Goal: Task Accomplishment & Management: Use online tool/utility

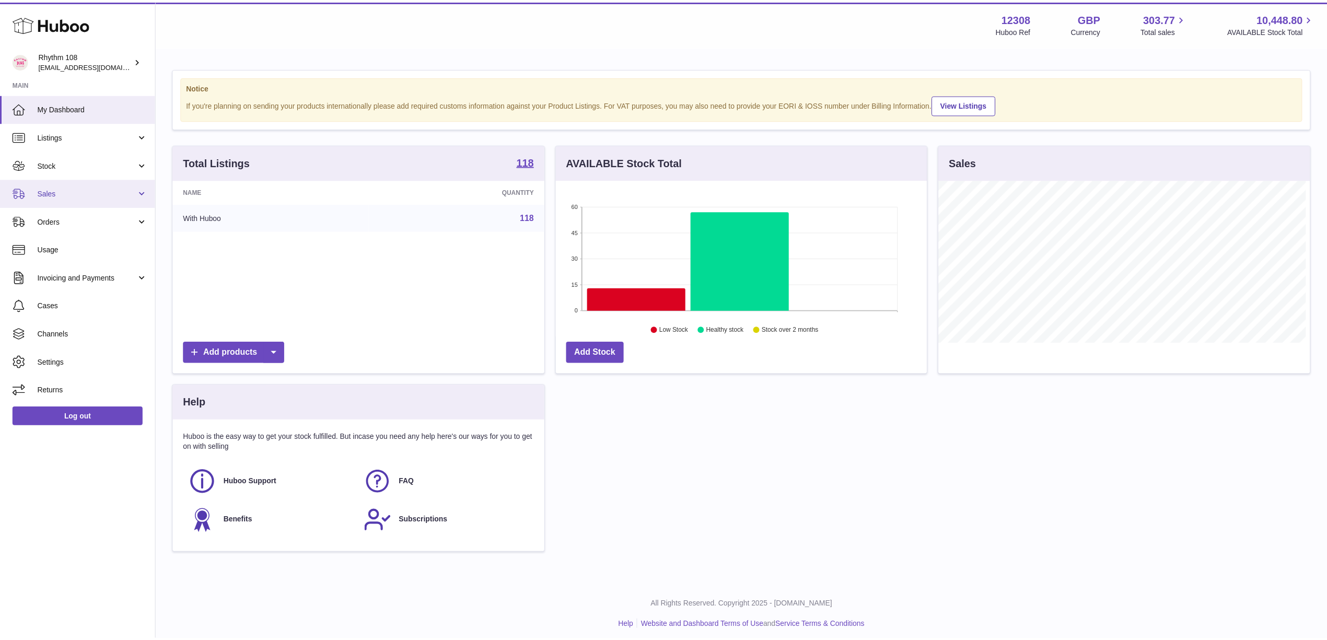
scroll to position [522259, 522051]
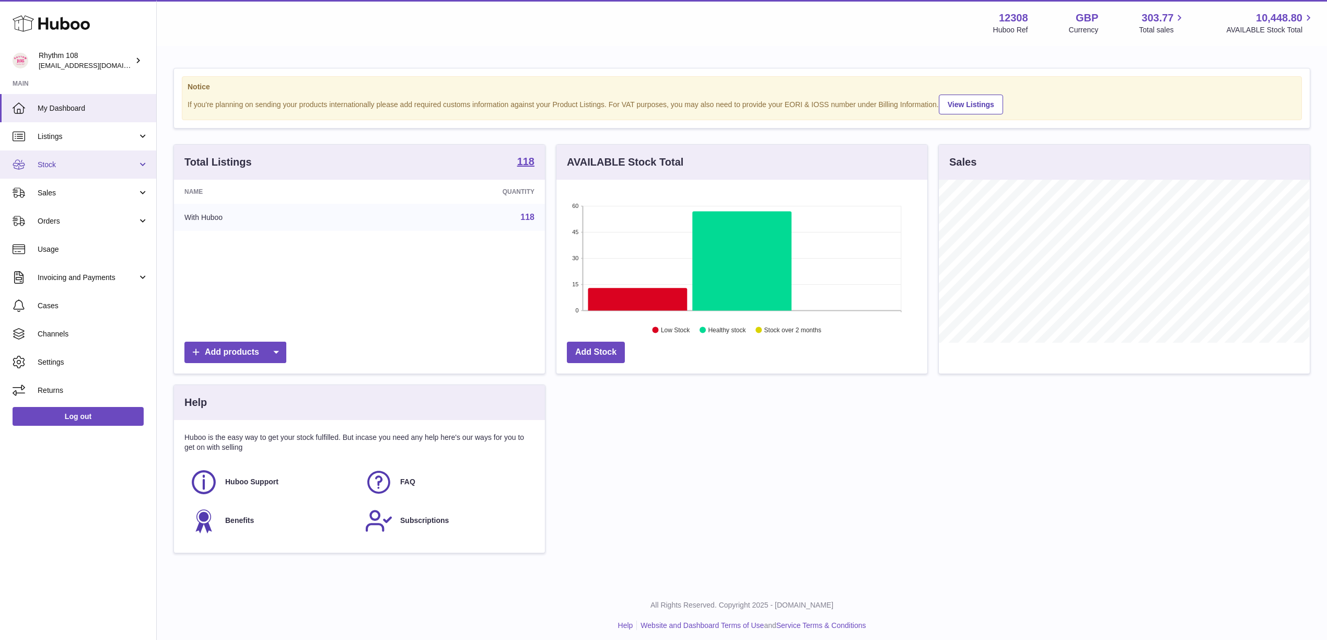
click at [66, 160] on span "Stock" at bounding box center [88, 165] width 100 height 10
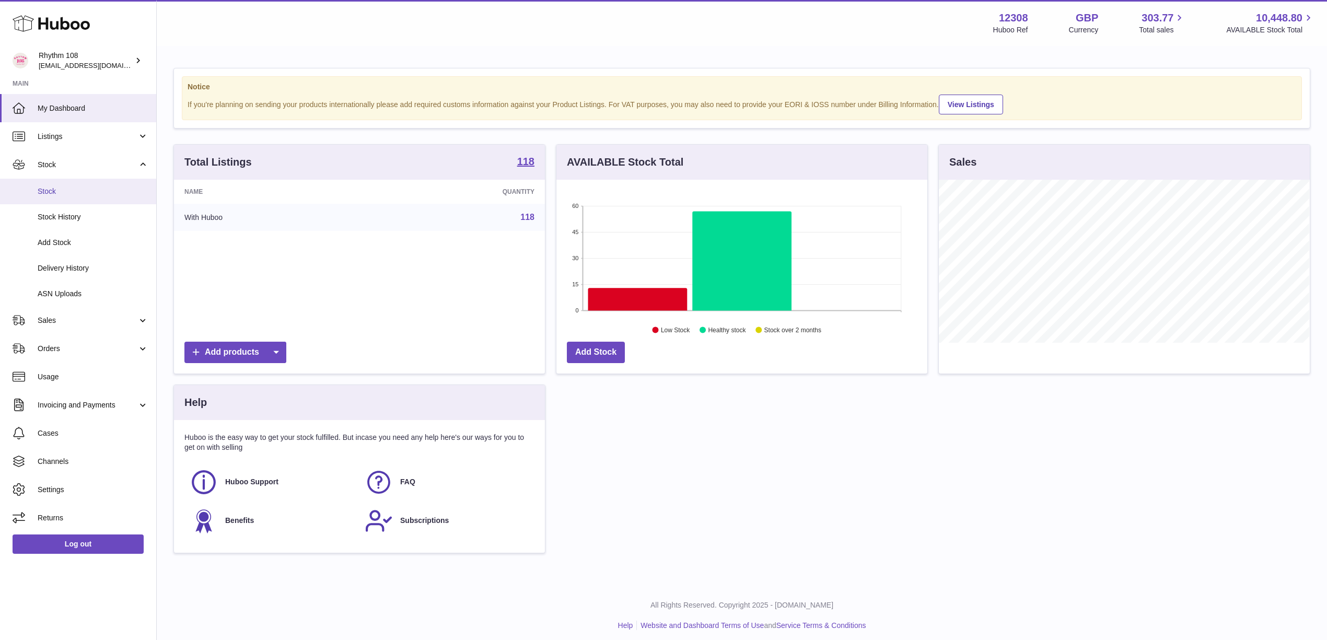
click at [64, 187] on span "Stock" at bounding box center [93, 192] width 111 height 10
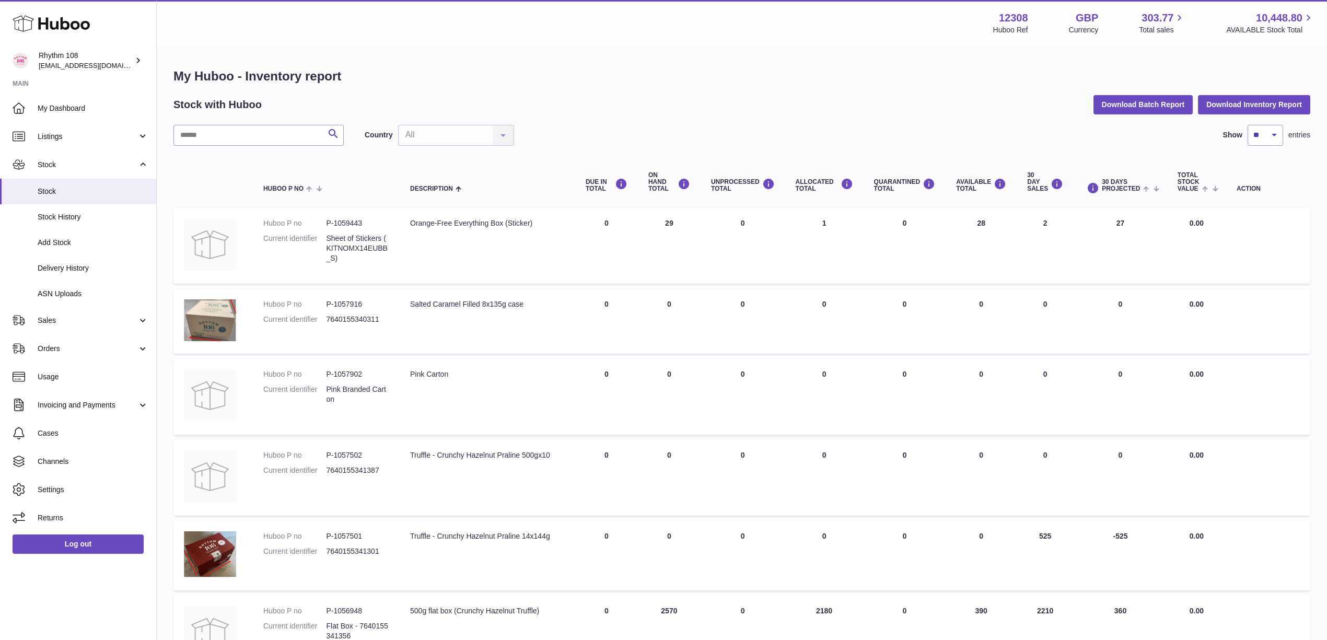
click at [657, 83] on h1 "My Huboo - Inventory report" at bounding box center [741, 76] width 1137 height 17
click at [570, 74] on h1 "My Huboo - Inventory report" at bounding box center [741, 76] width 1137 height 17
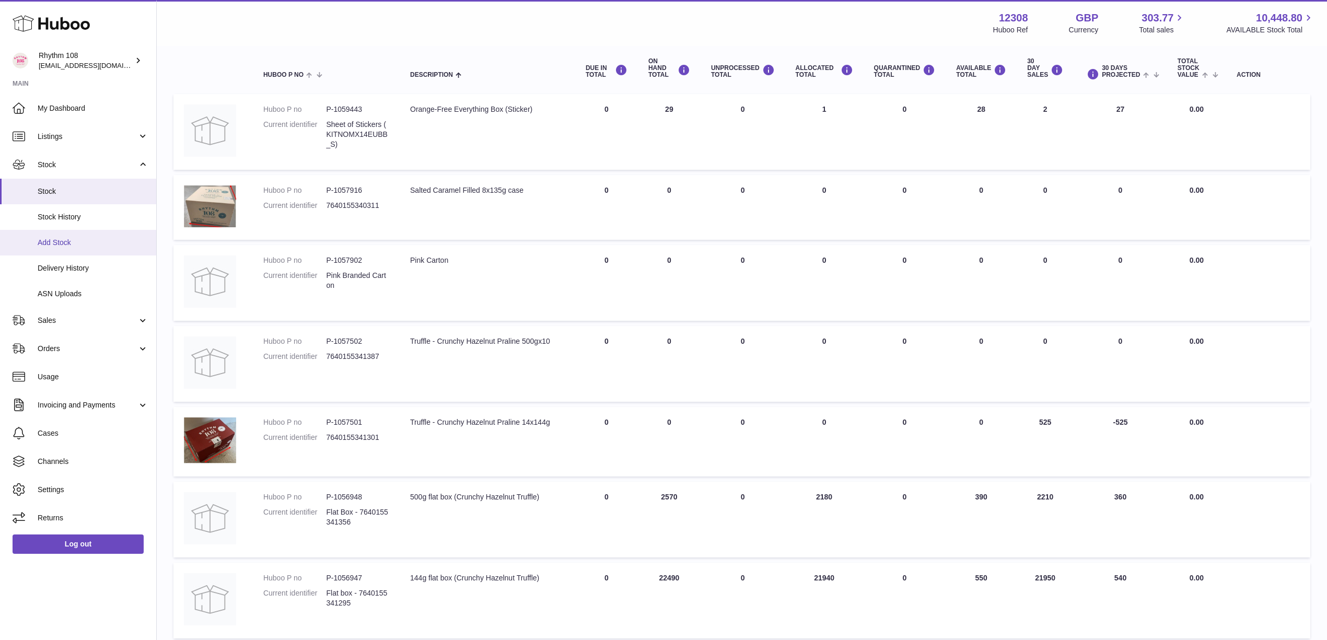
scroll to position [69, 0]
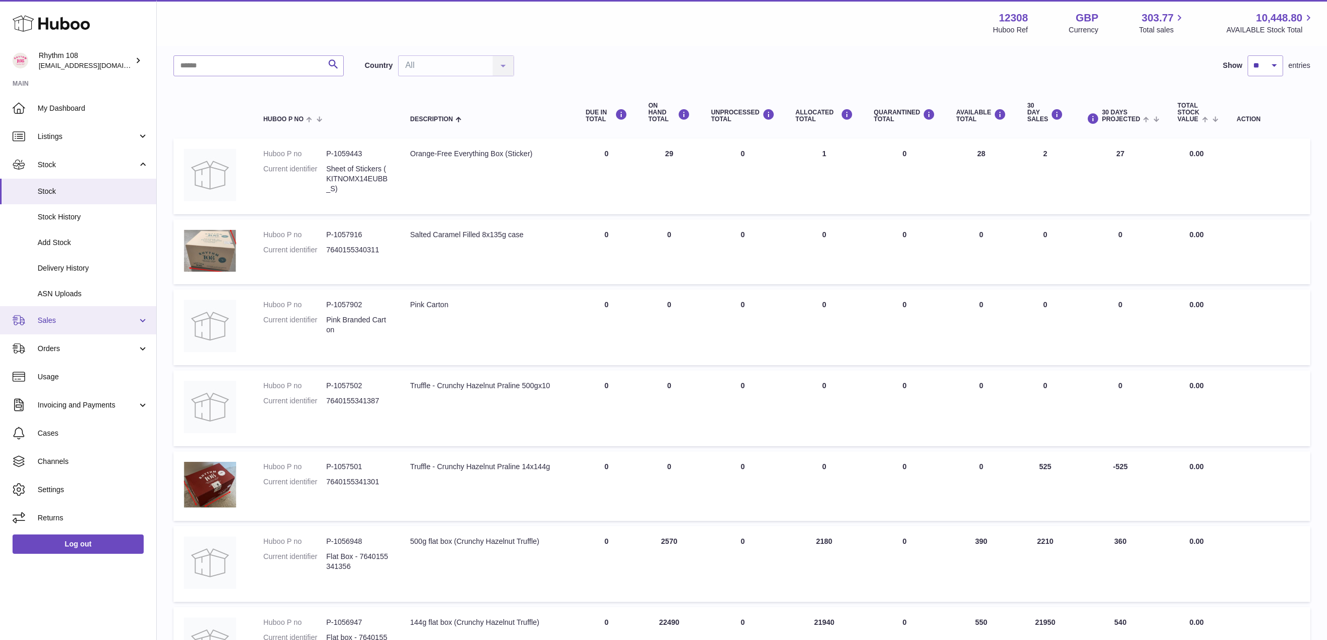
click at [72, 326] on link "Sales" at bounding box center [78, 320] width 156 height 28
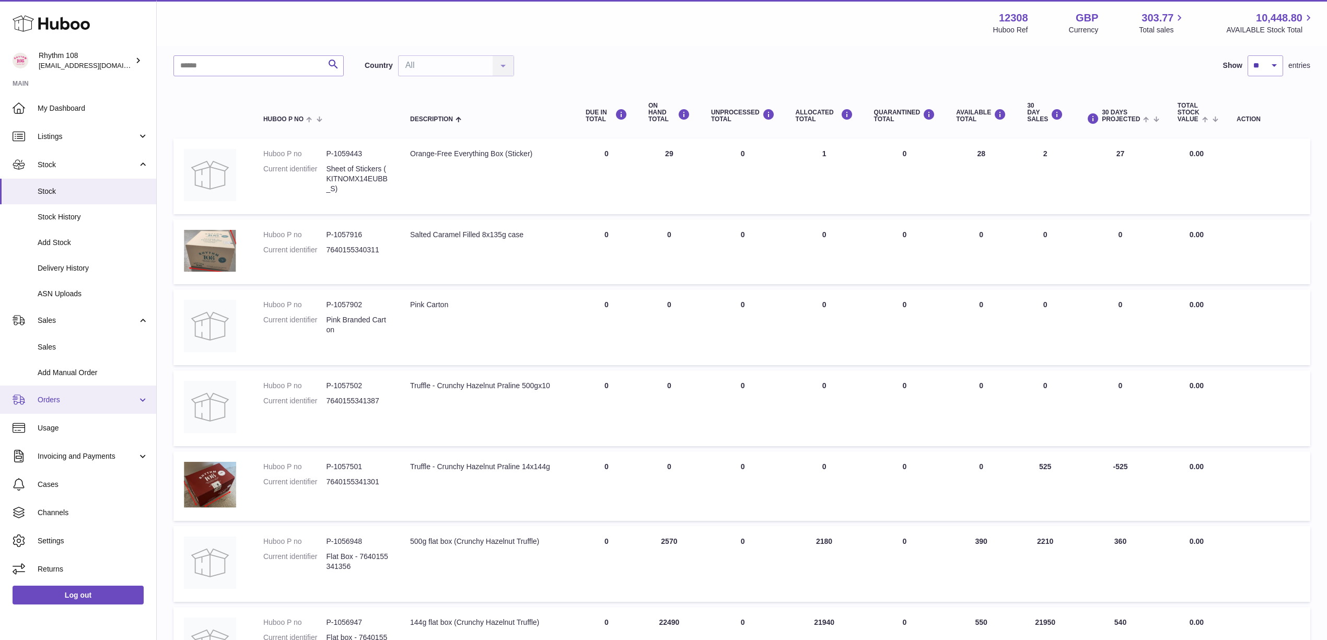
click at [76, 402] on span "Orders" at bounding box center [88, 400] width 100 height 10
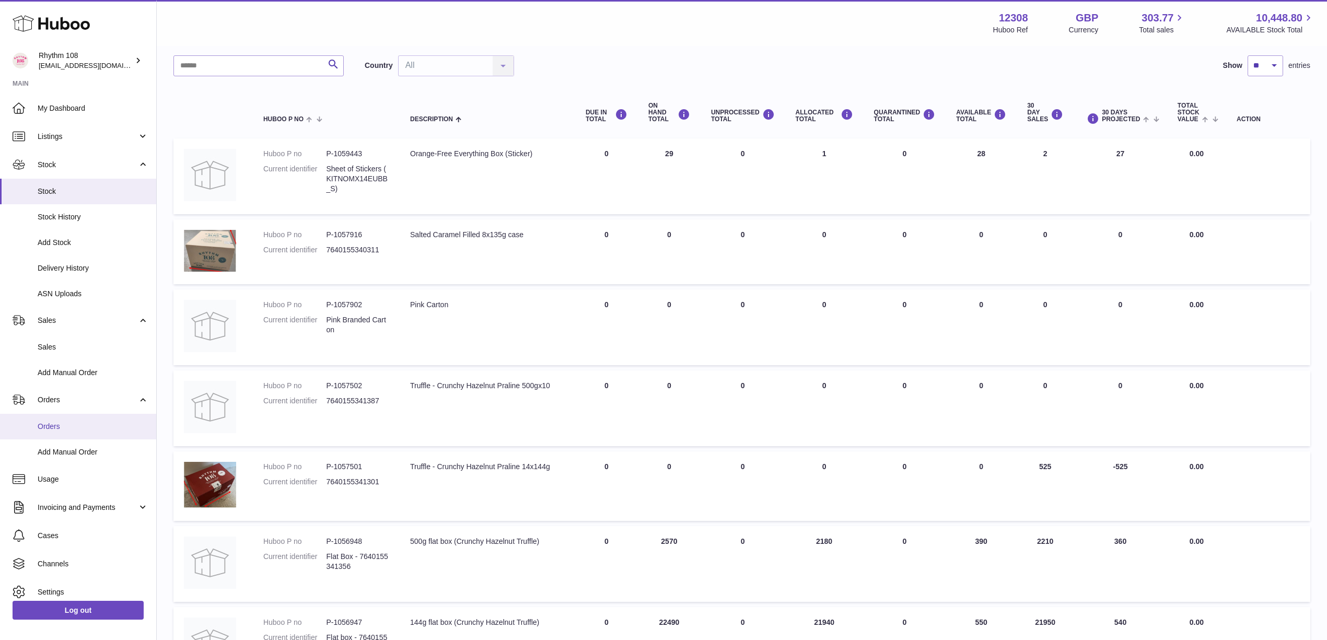
click at [76, 420] on link "Orders" at bounding box center [78, 427] width 156 height 26
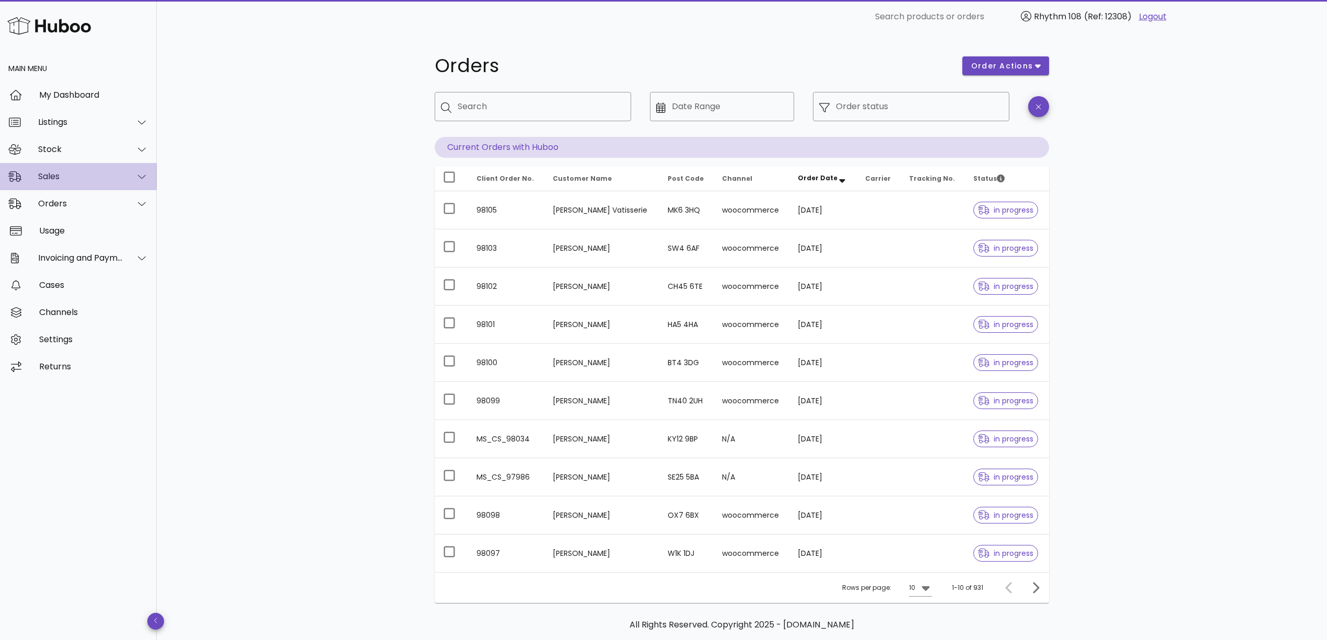
click at [72, 177] on div "Sales" at bounding box center [80, 176] width 85 height 10
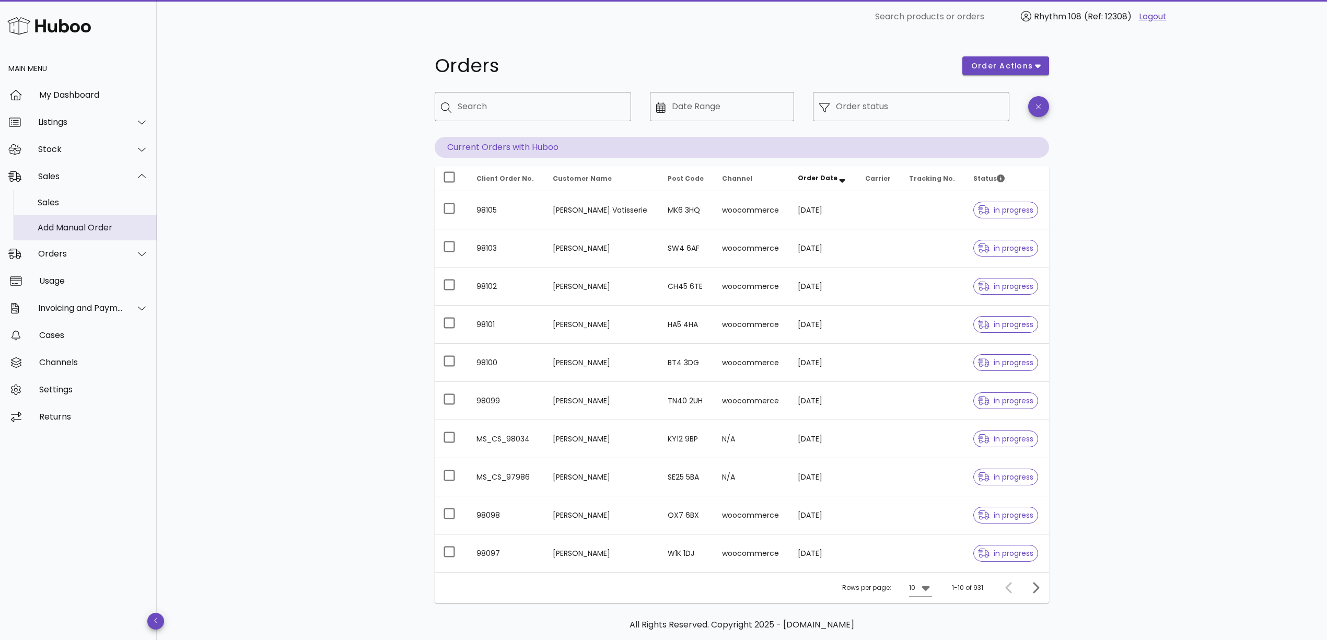
click at [68, 219] on div "Add Manual Order" at bounding box center [93, 227] width 111 height 22
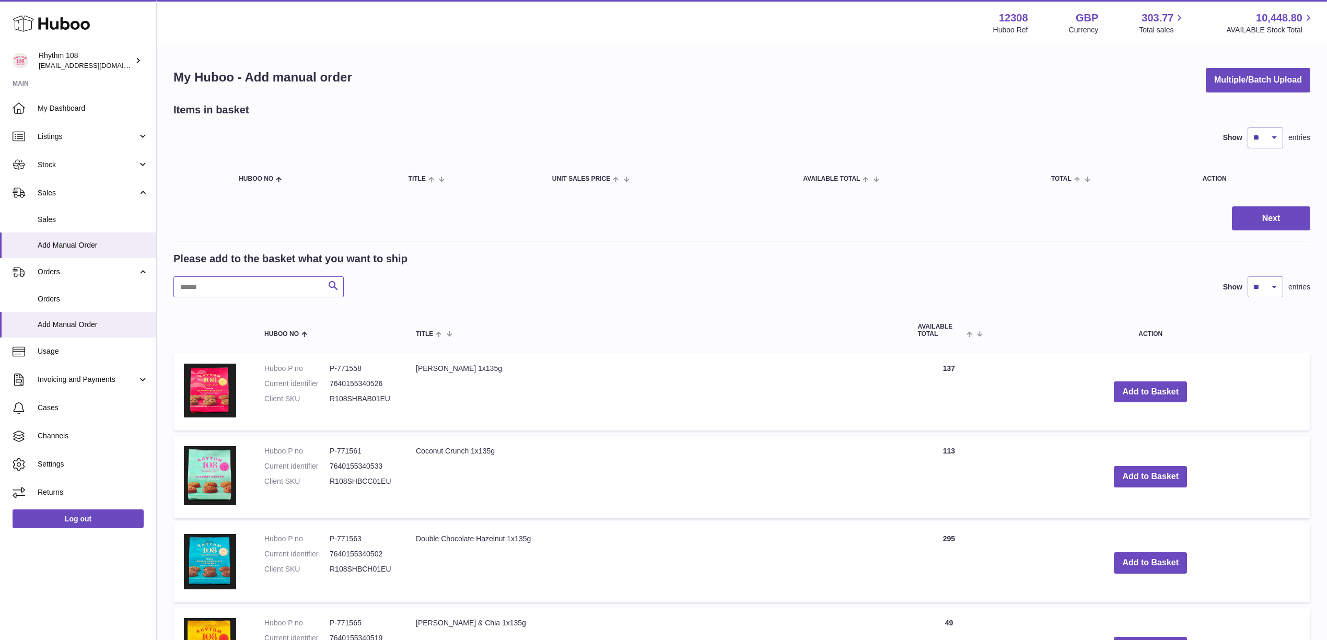
drag, startPoint x: 253, startPoint y: 283, endPoint x: 257, endPoint y: 270, distance: 13.7
click at [253, 283] on input "text" at bounding box center [258, 286] width 170 height 21
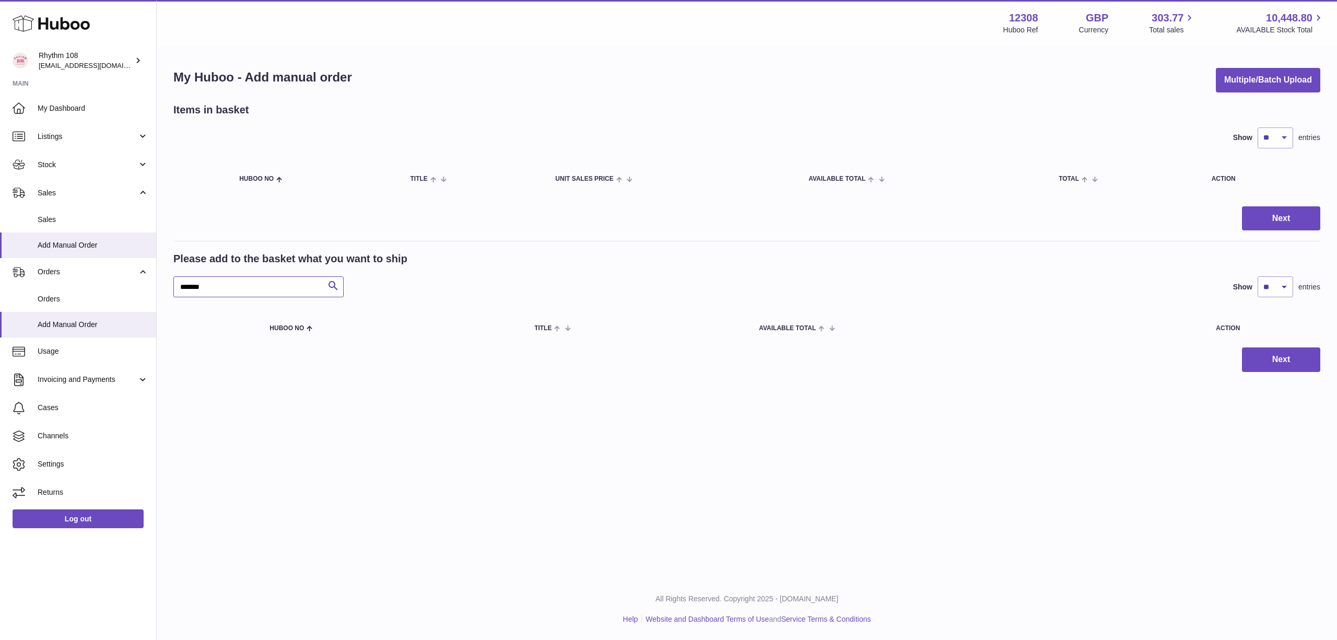
type input "*******"
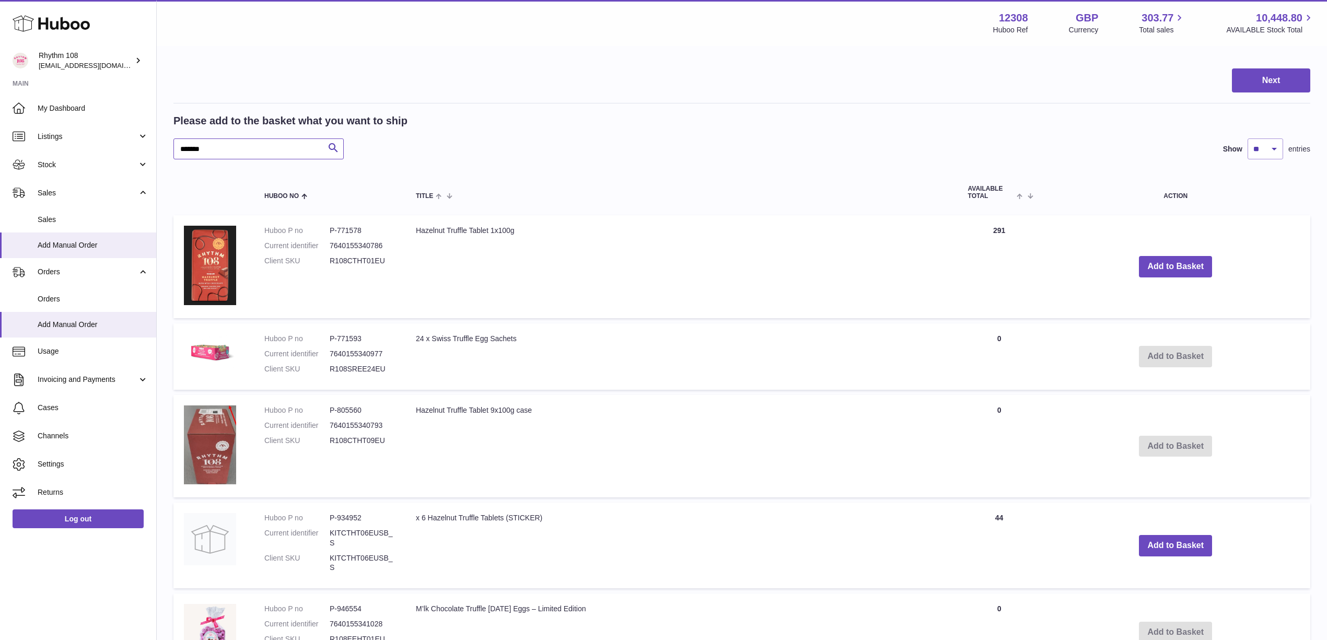
scroll to position [139, 0]
click at [1260, 149] on select "** ** ** ***" at bounding box center [1266, 147] width 36 height 21
select select "**"
click at [1248, 137] on select "** ** ** ***" at bounding box center [1266, 147] width 36 height 21
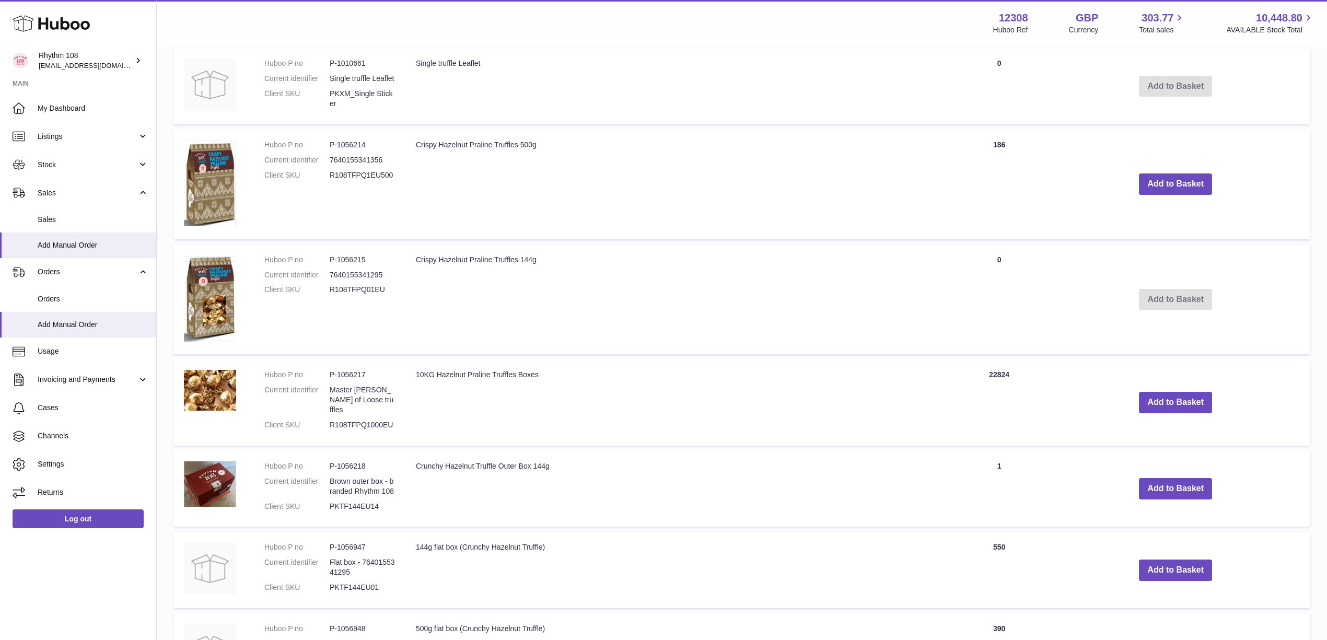
scroll to position [1602, 0]
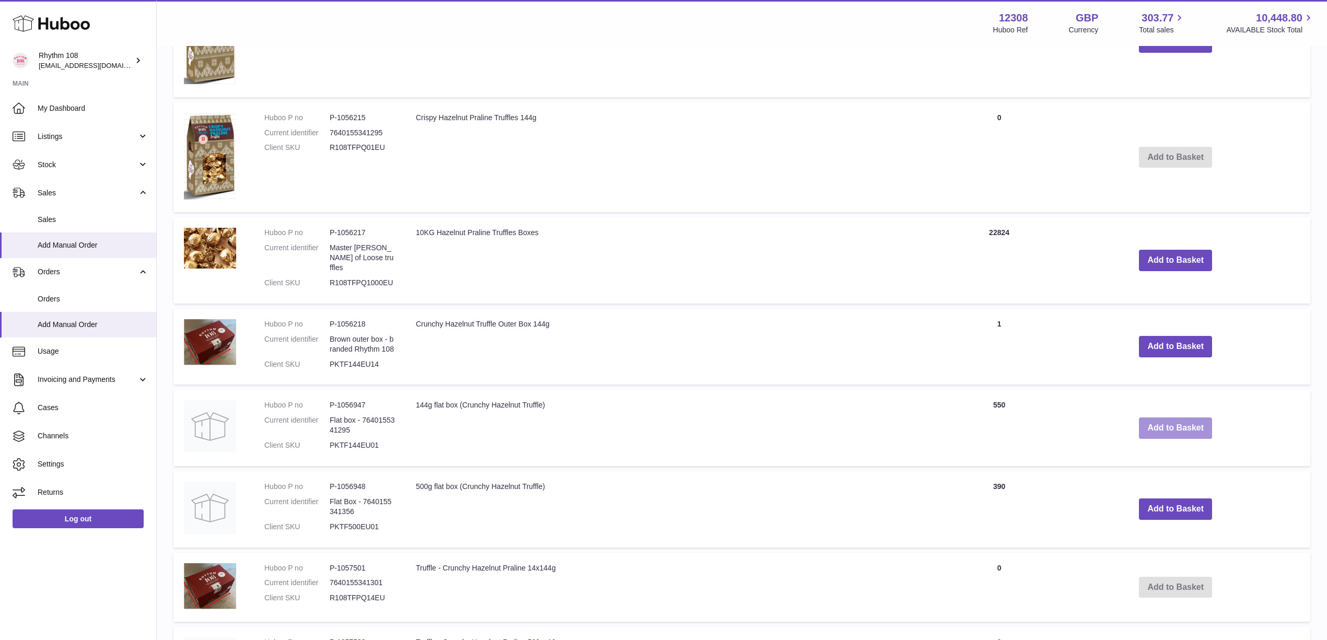
click at [1166, 417] on button "Add to Basket" at bounding box center [1175, 427] width 73 height 21
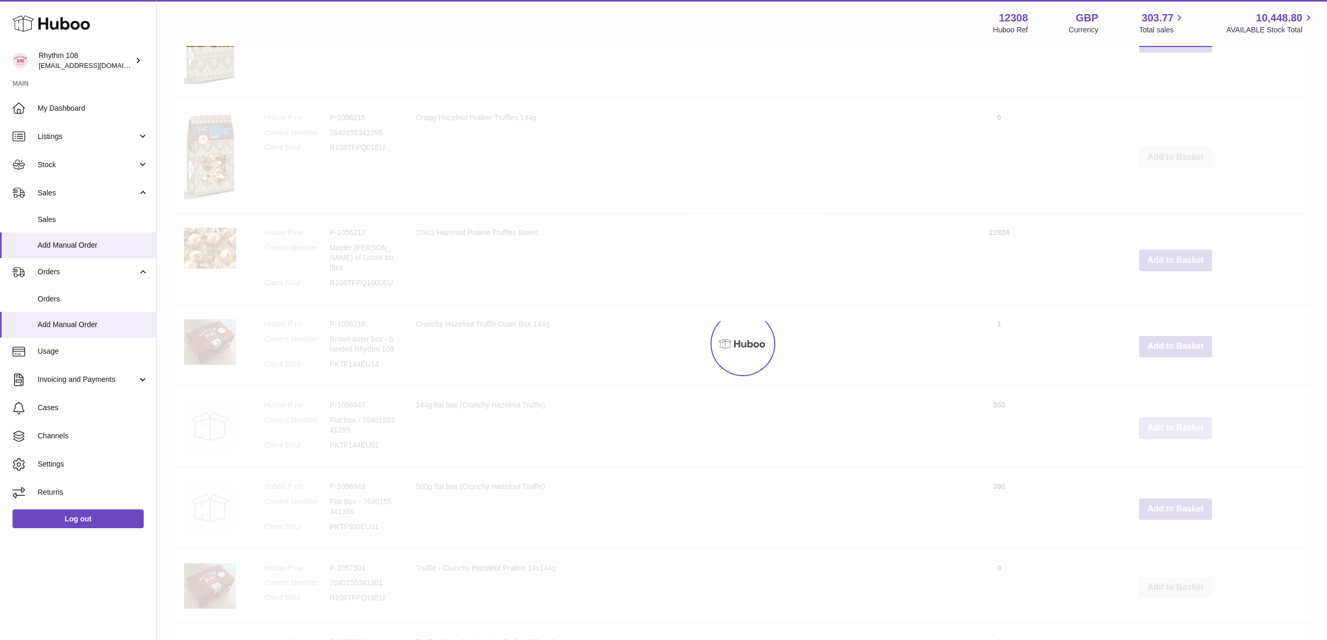
scroll to position [1687, 0]
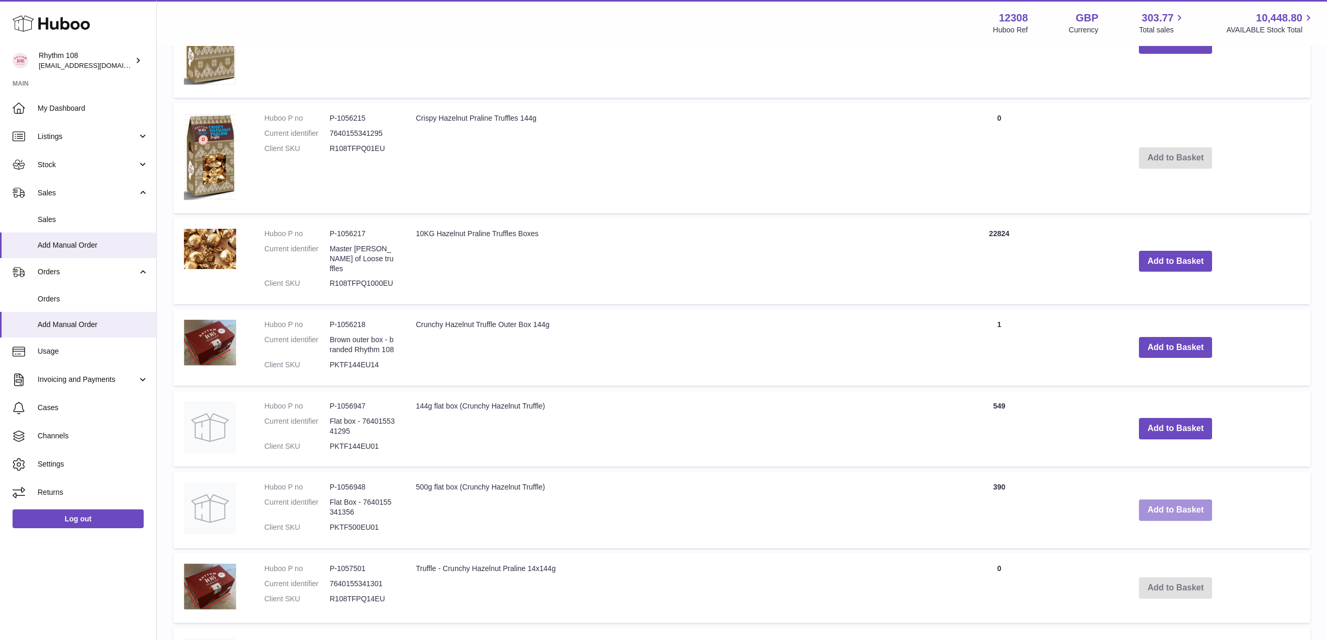
click at [1170, 499] on button "Add to Basket" at bounding box center [1175, 509] width 73 height 21
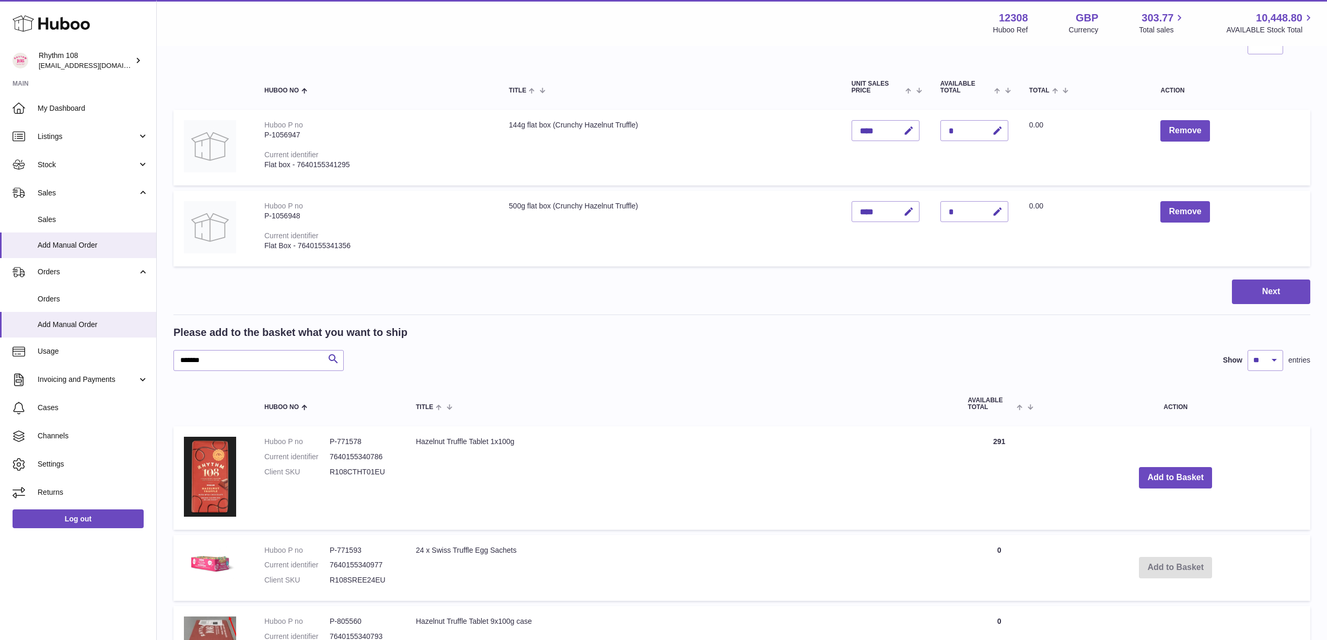
scroll to position [0, 0]
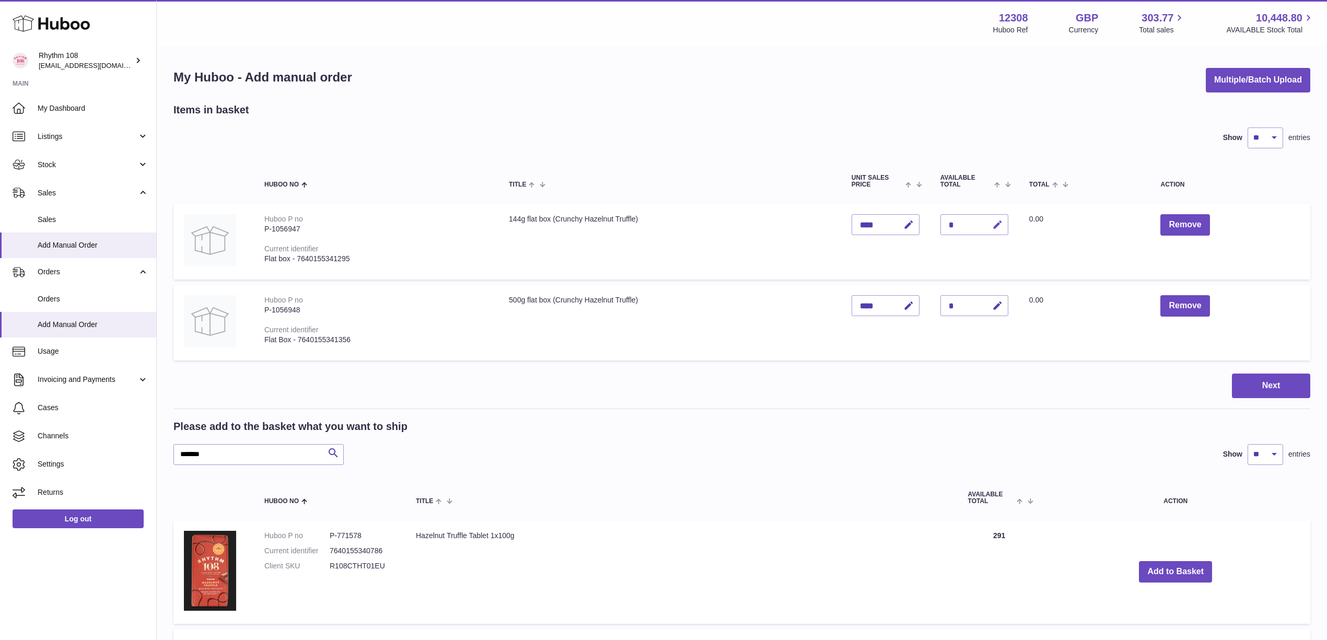
click at [999, 224] on icon "button" at bounding box center [997, 224] width 11 height 11
type input "***"
click at [994, 222] on icon "submit" at bounding box center [997, 224] width 9 height 9
click at [998, 301] on icon "button" at bounding box center [997, 305] width 11 height 11
drag, startPoint x: 957, startPoint y: 297, endPoint x: 930, endPoint y: 296, distance: 26.7
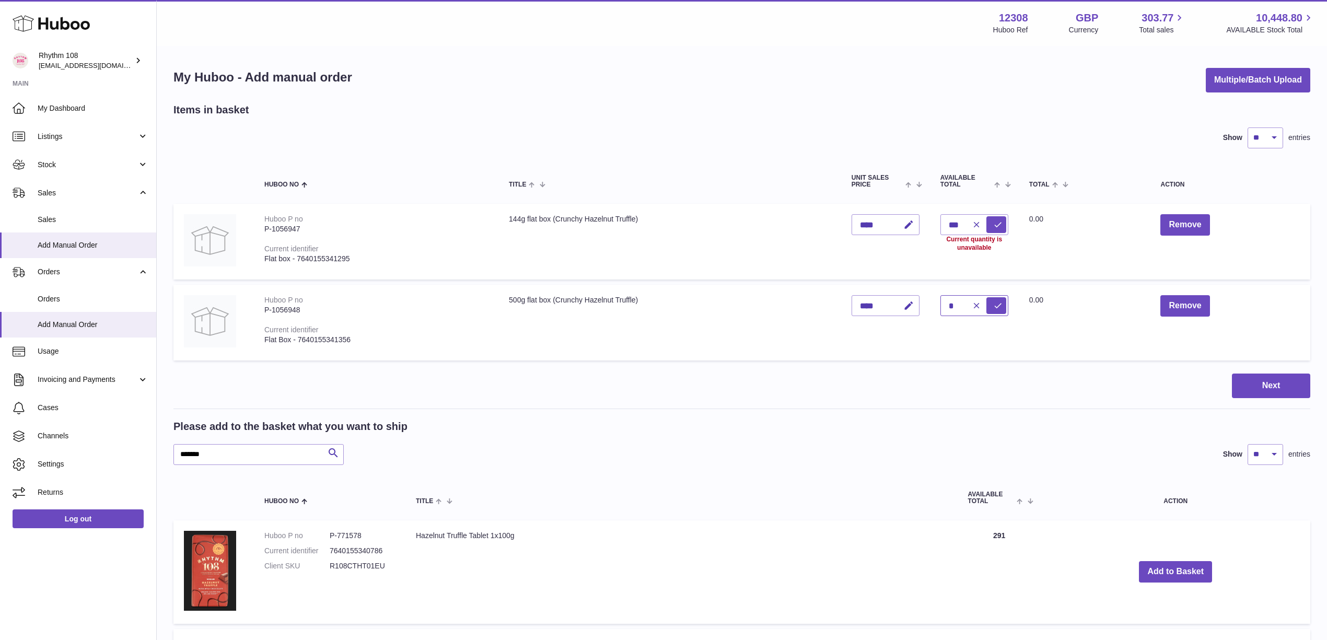
click at [924, 296] on tr "Huboo P no P-1056948 Current identifier Flat Box - 7640155341356 500g flat box …" at bounding box center [741, 323] width 1137 height 76
type input "**"
click at [999, 304] on icon "submit" at bounding box center [997, 305] width 9 height 9
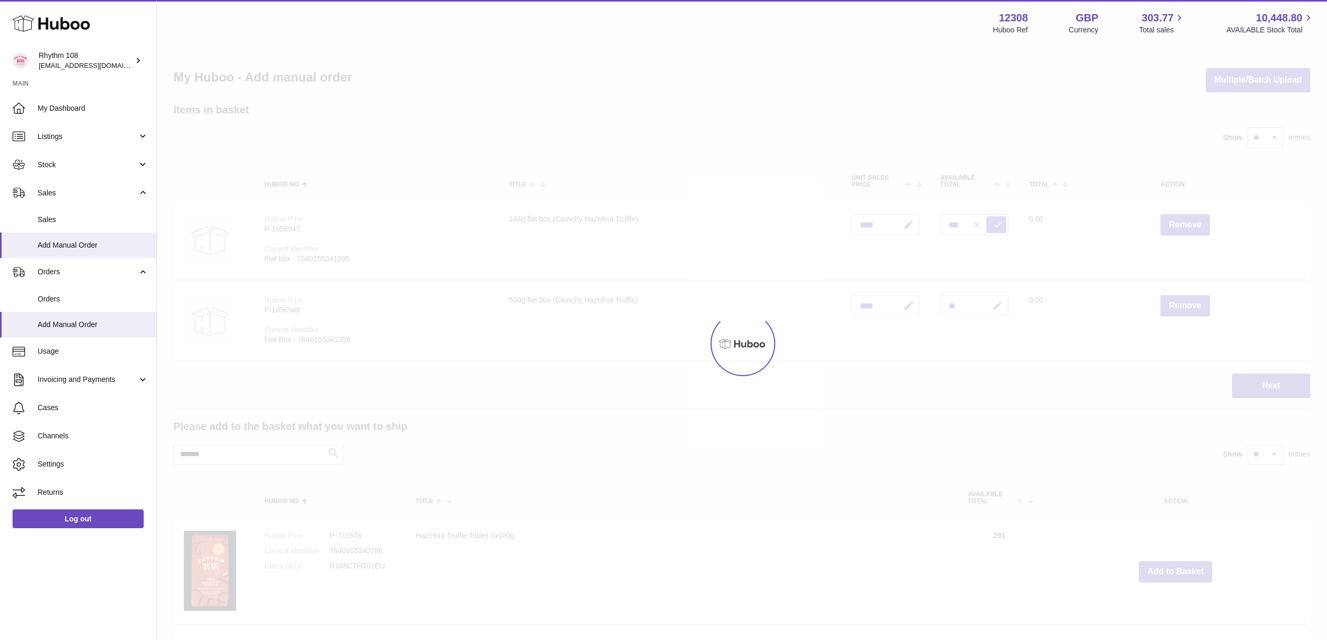
type input "*"
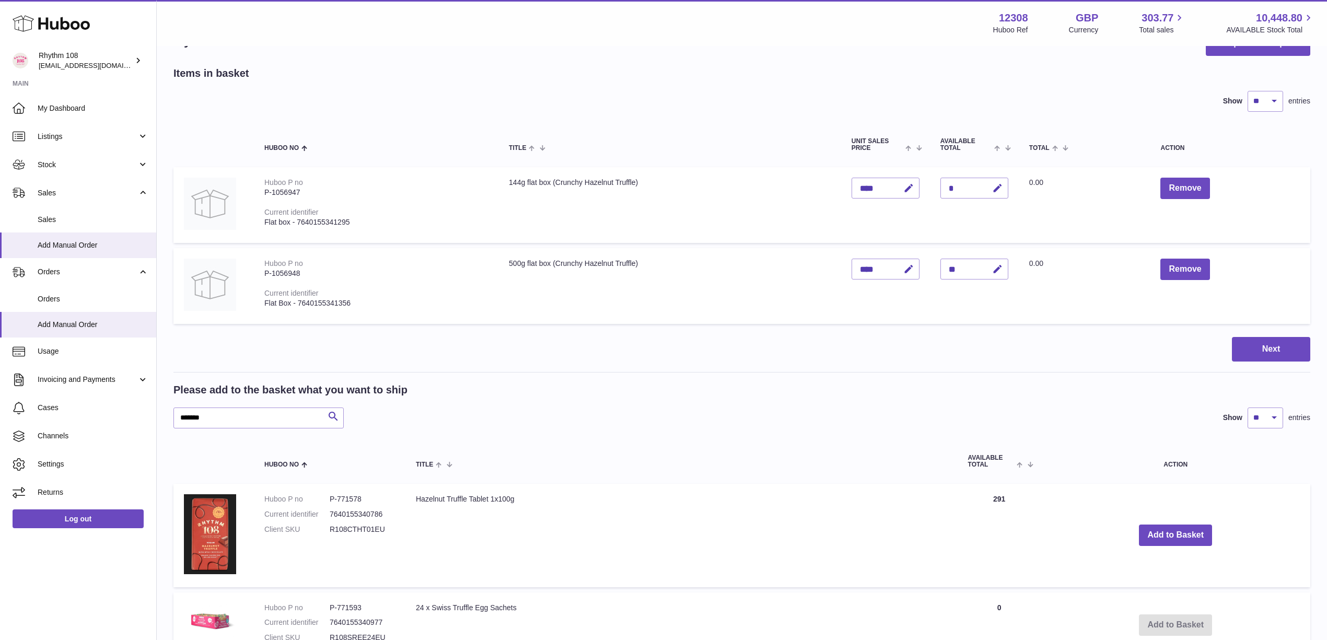
scroll to position [69, 0]
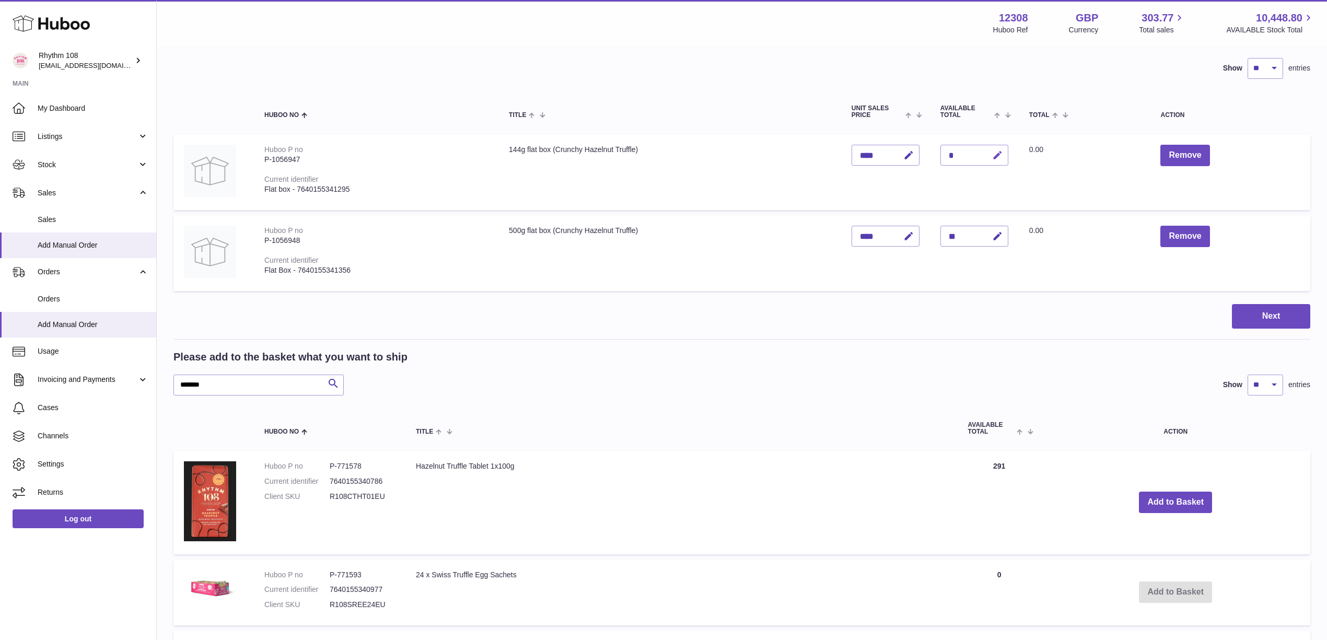
click at [997, 157] on icon "button" at bounding box center [997, 155] width 11 height 11
type input "***"
click at [995, 155] on icon "submit" at bounding box center [997, 154] width 9 height 9
drag, startPoint x: 797, startPoint y: 84, endPoint x: 799, endPoint y: 105, distance: 21.5
click at [797, 84] on div "Items in basket Show ** ** ** *** entries Huboo no Title Unit Sales Price AVAIL…" at bounding box center [741, 164] width 1137 height 263
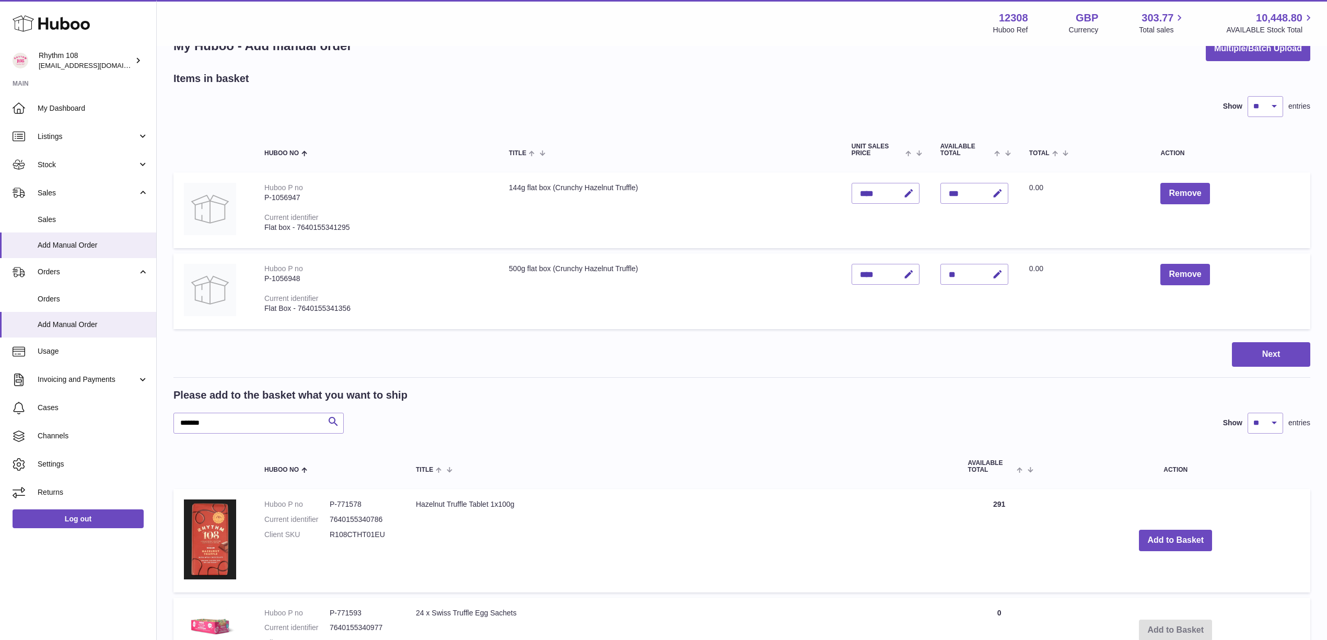
scroll to position [0, 0]
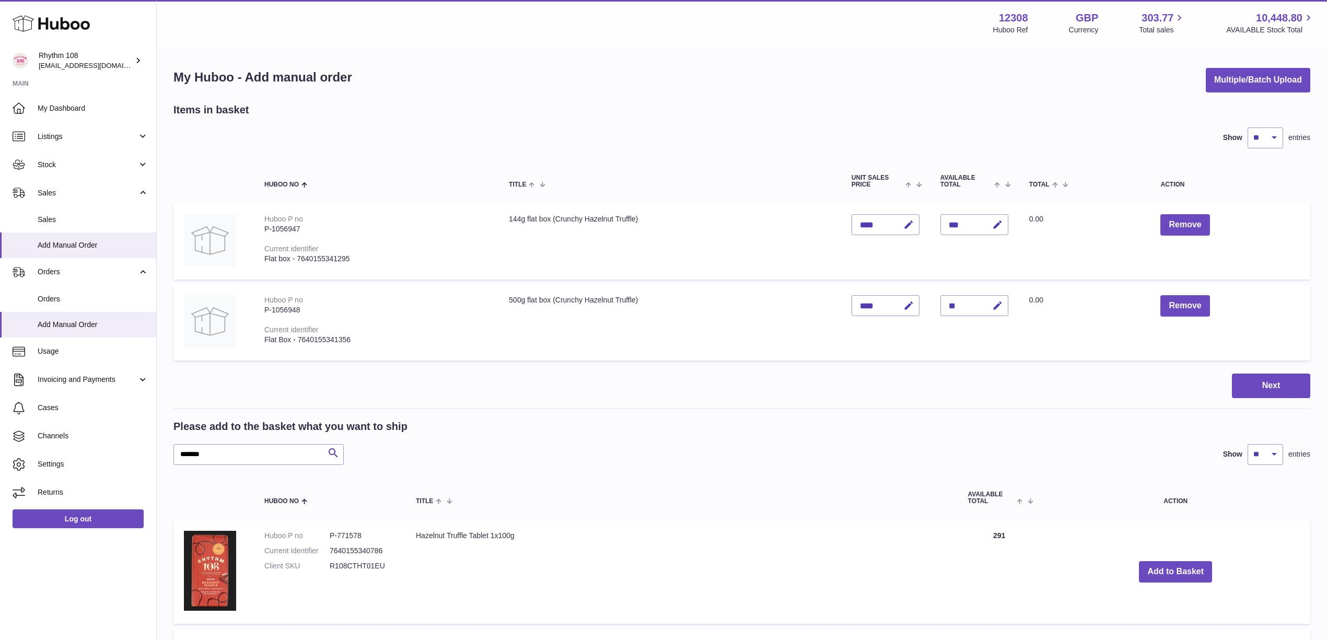
click at [783, 74] on div "My Huboo - Add manual order Multiple/Batch Upload" at bounding box center [741, 80] width 1137 height 25
drag, startPoint x: 529, startPoint y: 47, endPoint x: 534, endPoint y: 49, distance: 5.6
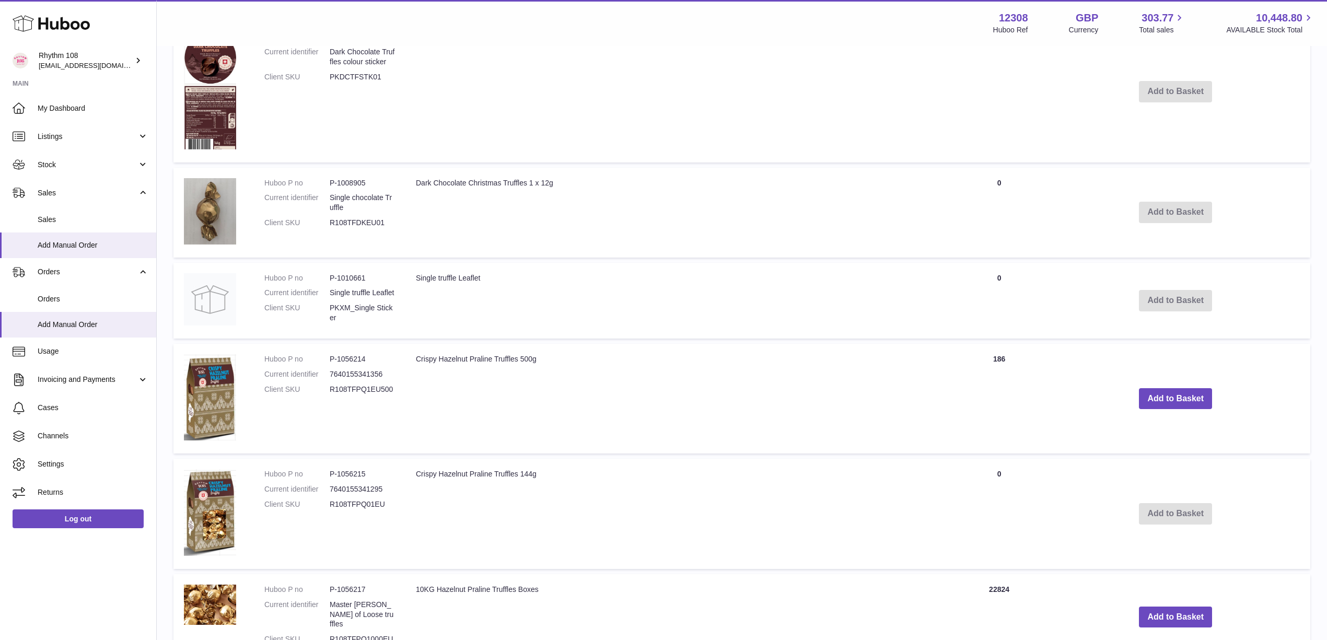
scroll to position [1532, 0]
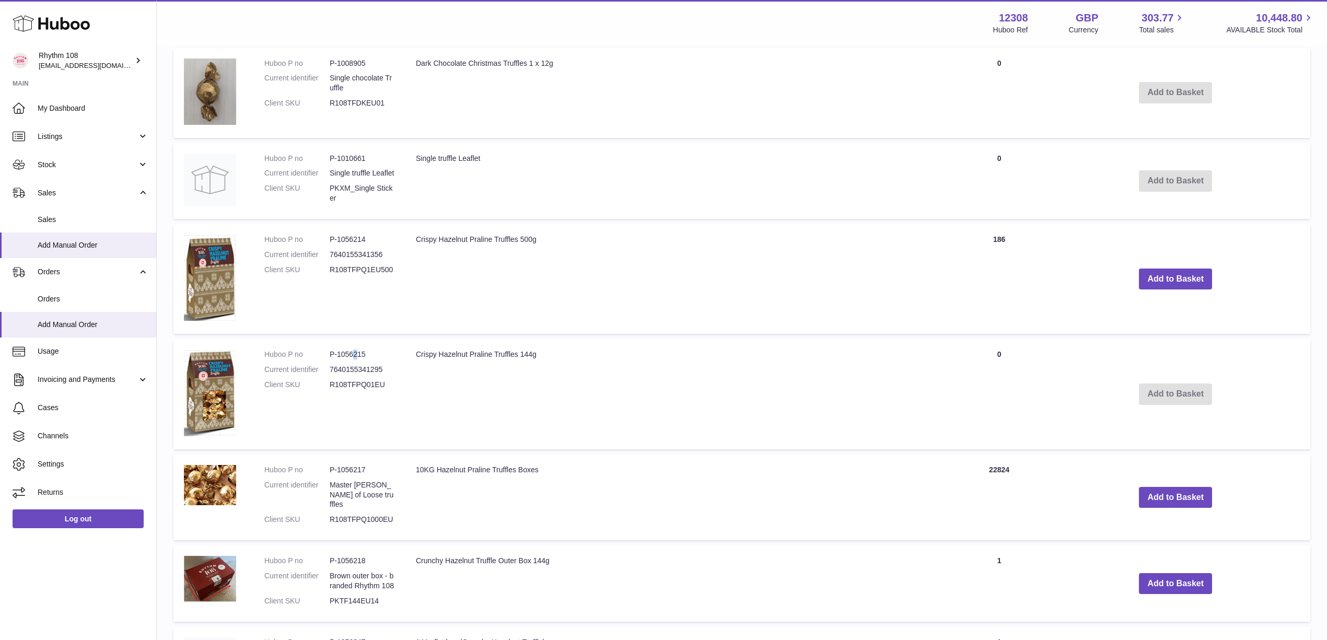
click at [355, 350] on dd "P-1056215" at bounding box center [362, 355] width 65 height 10
click at [345, 350] on dd "P-1056215" at bounding box center [362, 355] width 65 height 10
copy dd "1056215"
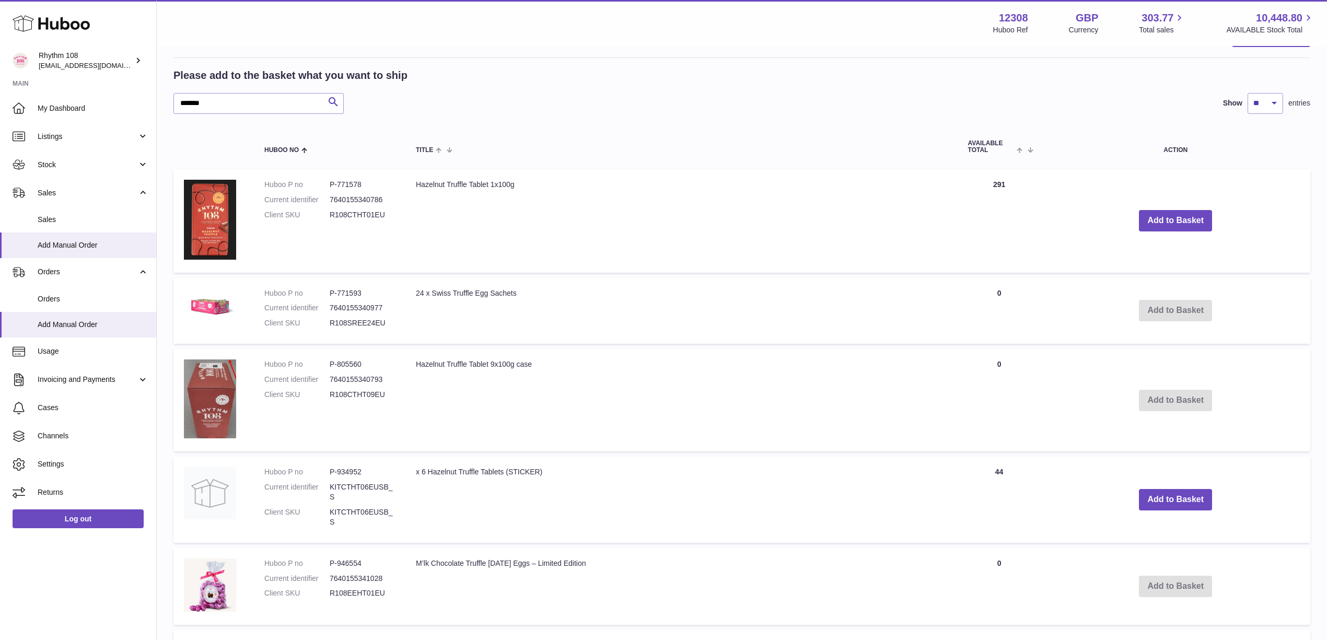
scroll to position [348, 0]
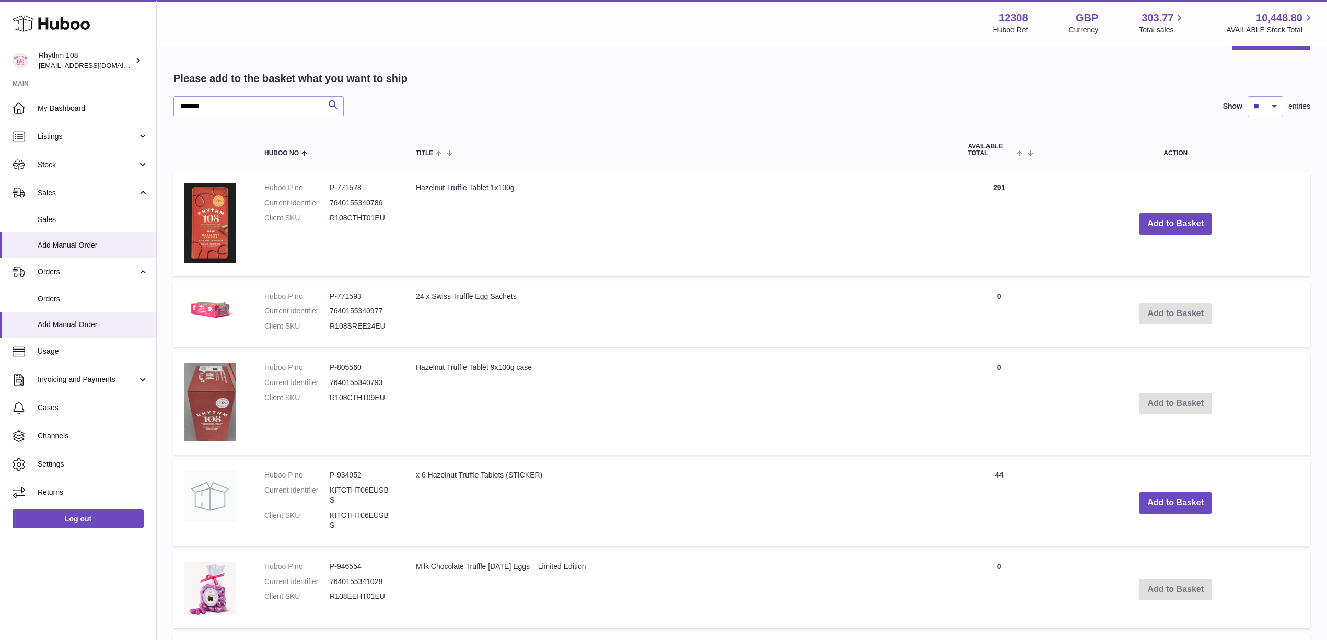
click at [771, 74] on div "Please add to the basket what you want to ship" at bounding box center [741, 79] width 1137 height 14
drag, startPoint x: 590, startPoint y: 48, endPoint x: 582, endPoint y: 104, distance: 57.0
